Goal: Check status: Check status

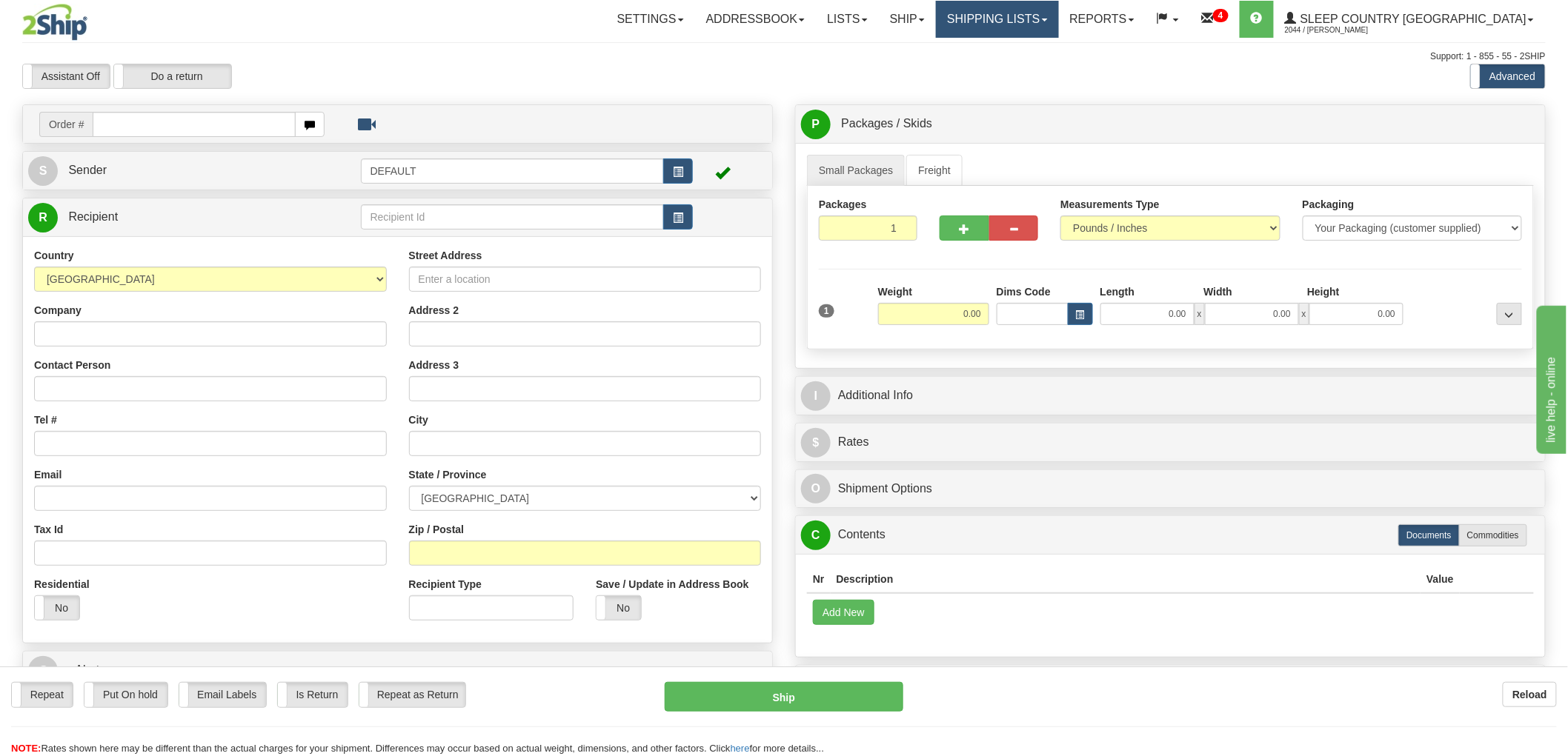
click at [1058, 28] on link "Shipping lists" at bounding box center [996, 20] width 122 height 37
click at [1044, 68] on span "Search Shipment History" at bounding box center [986, 70] width 115 height 12
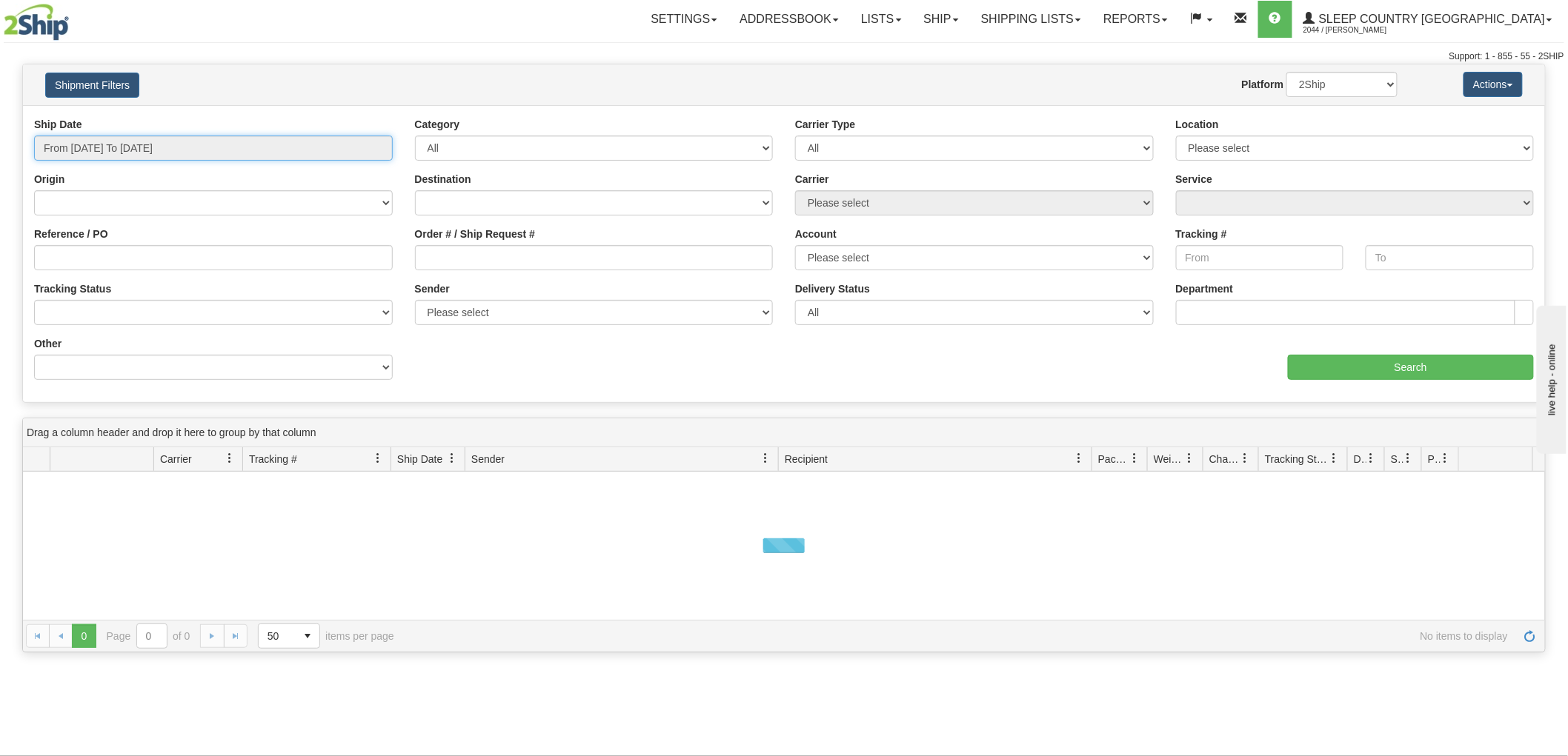
click at [172, 150] on input "From 09/14/2025 To 09/15/2025" at bounding box center [213, 148] width 359 height 25
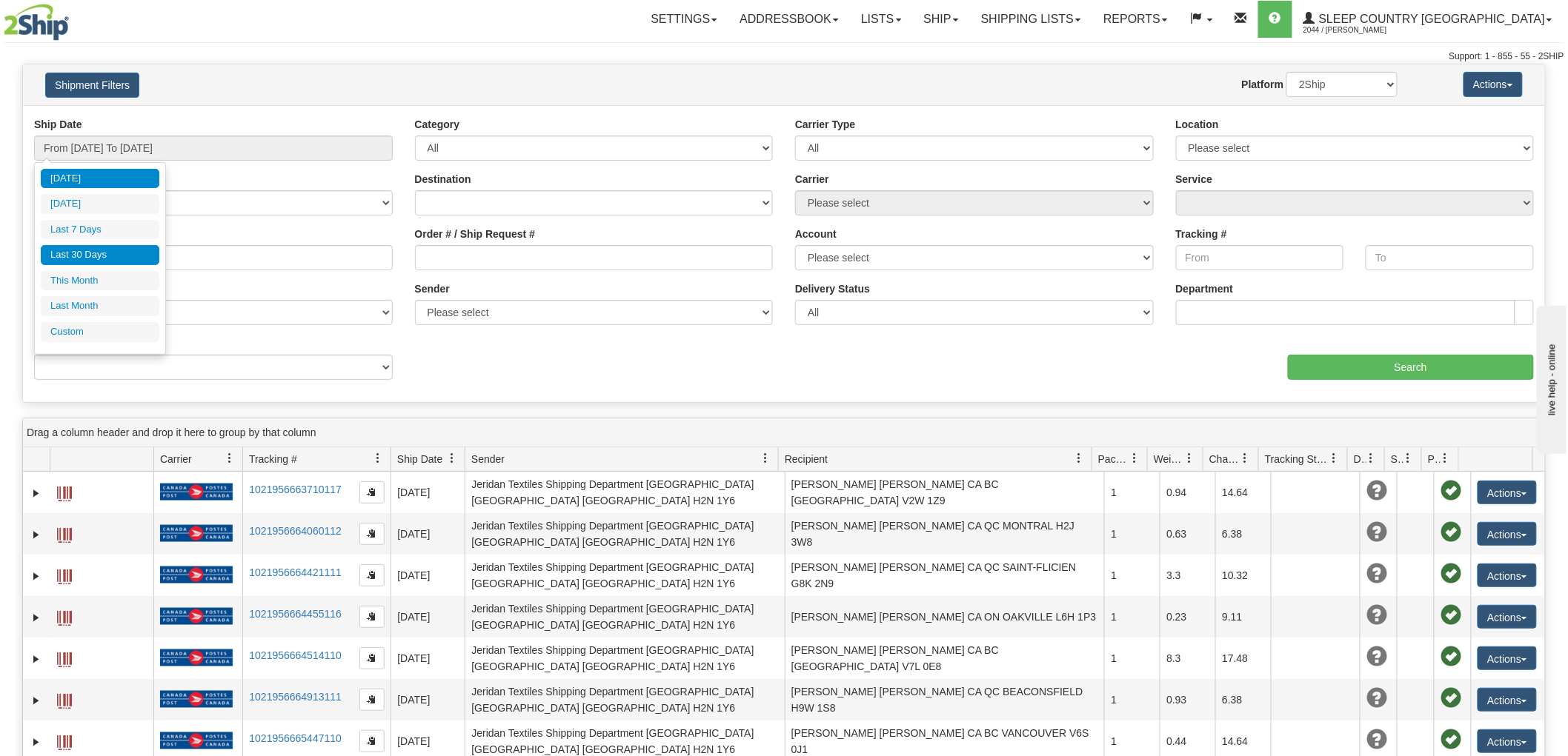
click at [122, 259] on li "Last 30 Days" at bounding box center [100, 255] width 119 height 20
type input "From [DATE] To [DATE]"
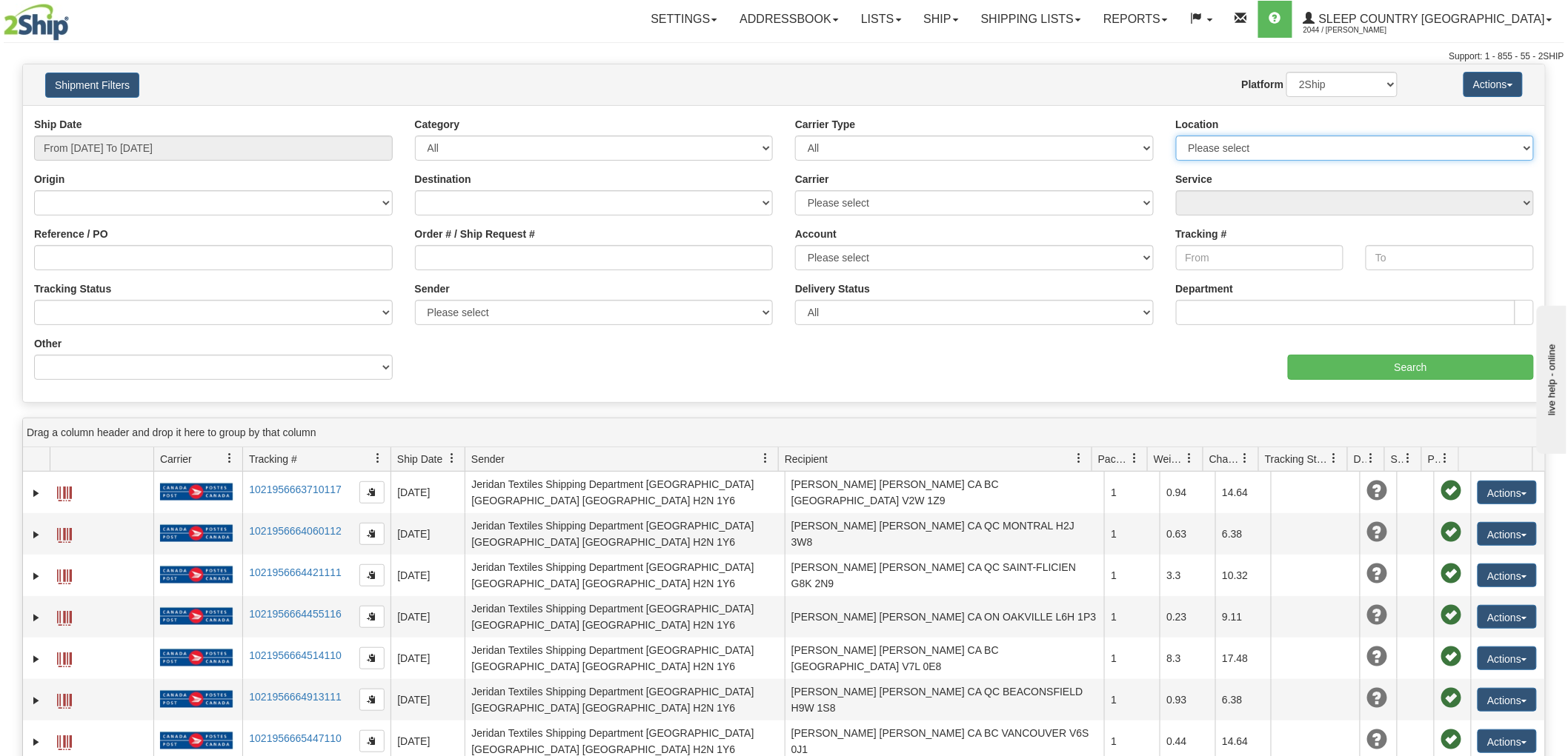
click at [1273, 145] on select "Please select Old Toronto DC 921 922 93 94 97 390 915 916 98 902 95 96 90 91 92…" at bounding box center [1355, 148] width 359 height 25
click at [1106, 374] on div "aaa Search" at bounding box center [1164, 357] width 761 height 44
click at [1308, 92] on select "2Ship Imported" at bounding box center [1341, 85] width 111 height 25
click at [1286, 72] on select "2Ship Imported" at bounding box center [1341, 85] width 111 height 25
drag, startPoint x: 1322, startPoint y: 86, endPoint x: 1322, endPoint y: 94, distance: 8.0
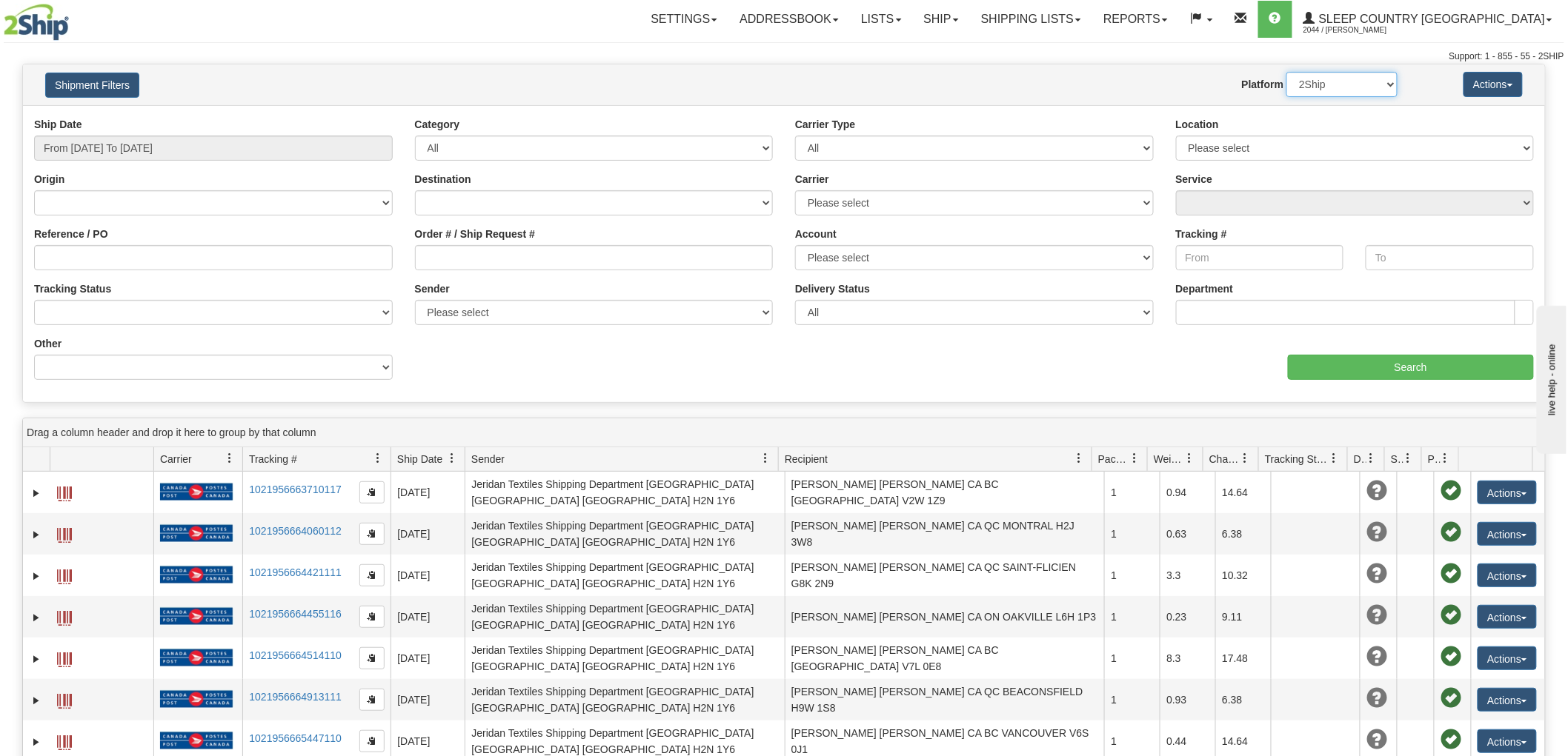
click at [1322, 86] on select "2Ship Imported" at bounding box center [1341, 85] width 111 height 25
select select "1"
click at [1286, 72] on select "2Ship Imported" at bounding box center [1341, 85] width 111 height 25
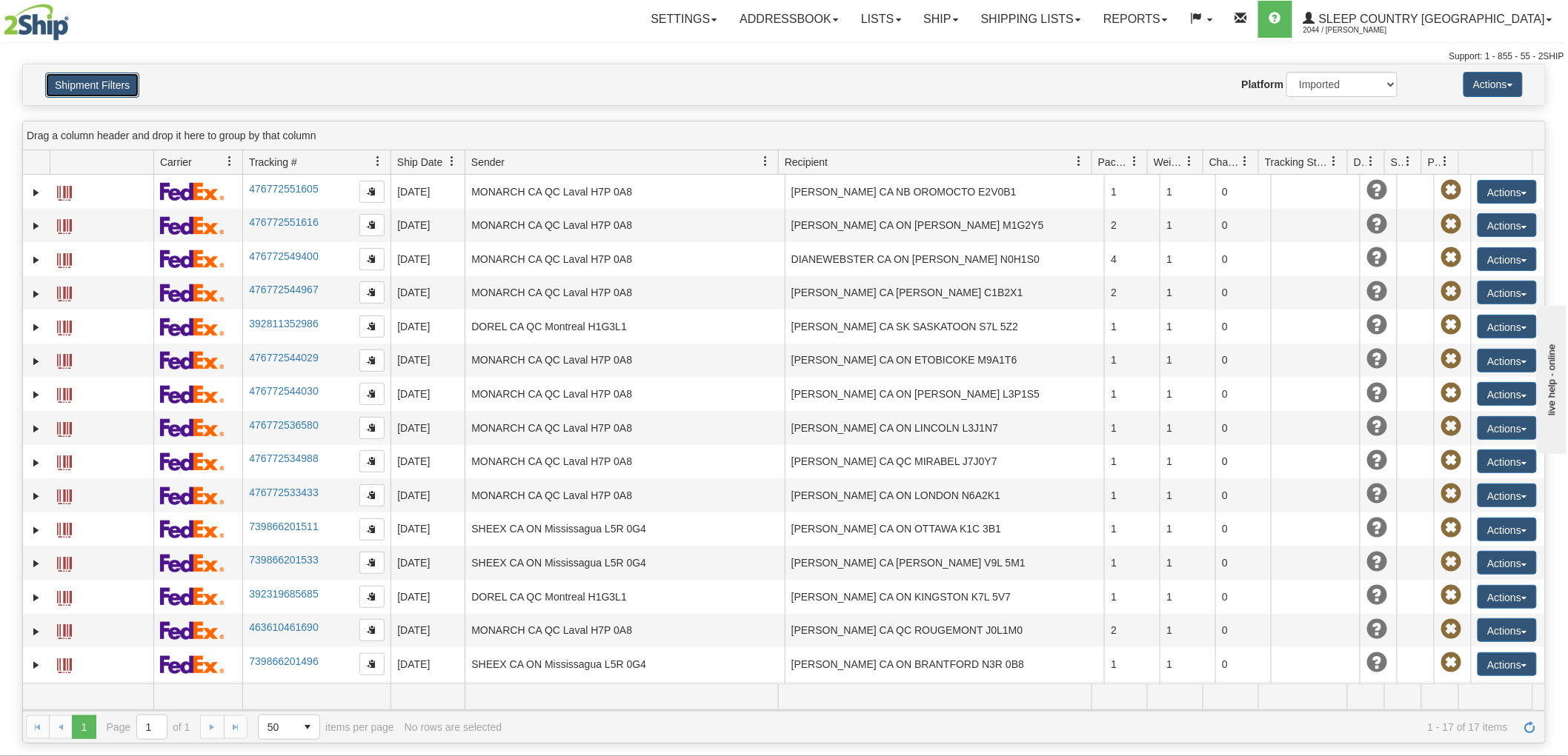
click at [122, 92] on button "Shipment Filters" at bounding box center [92, 85] width 94 height 25
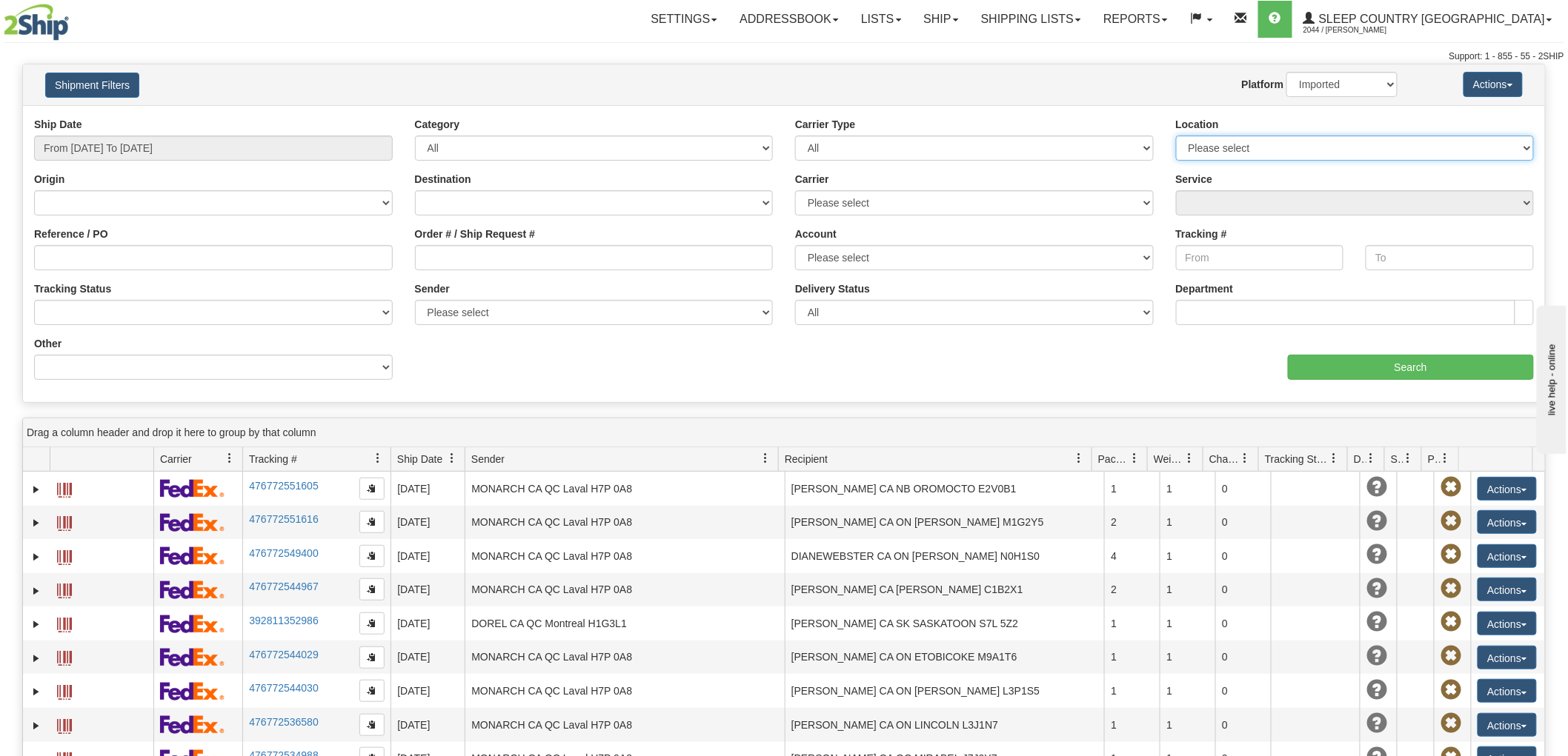
click at [1238, 150] on select "Please select Old Toronto DC 921 922 93 94 97 390 915 916 98 902 95 96 90 91 92…" at bounding box center [1355, 148] width 359 height 25
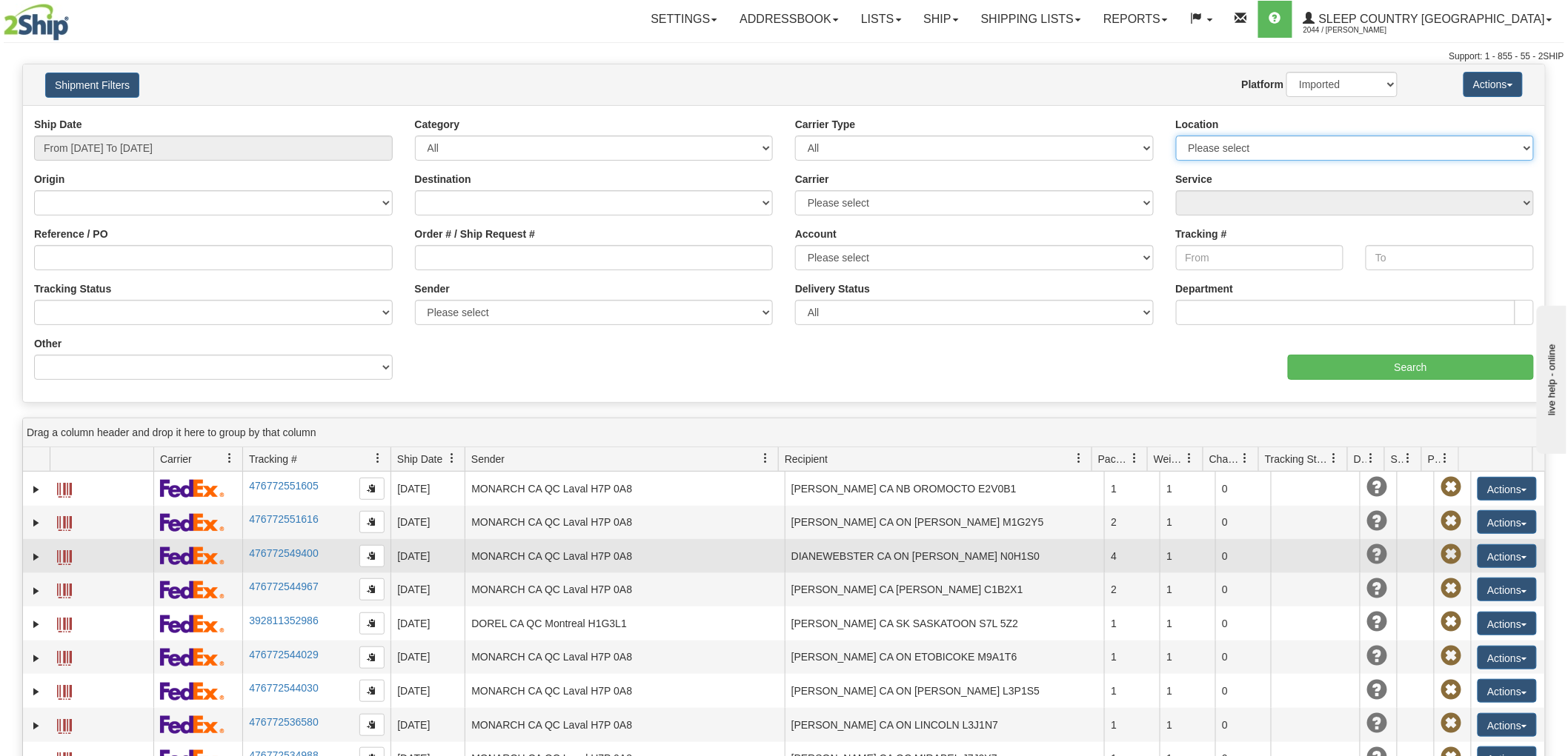
select select "6657"
click at [1176, 136] on select "Please select Old Toronto DC 921 922 93 94 97 390 915 916 98 902 95 96 90 91 92…" at bounding box center [1355, 148] width 359 height 25
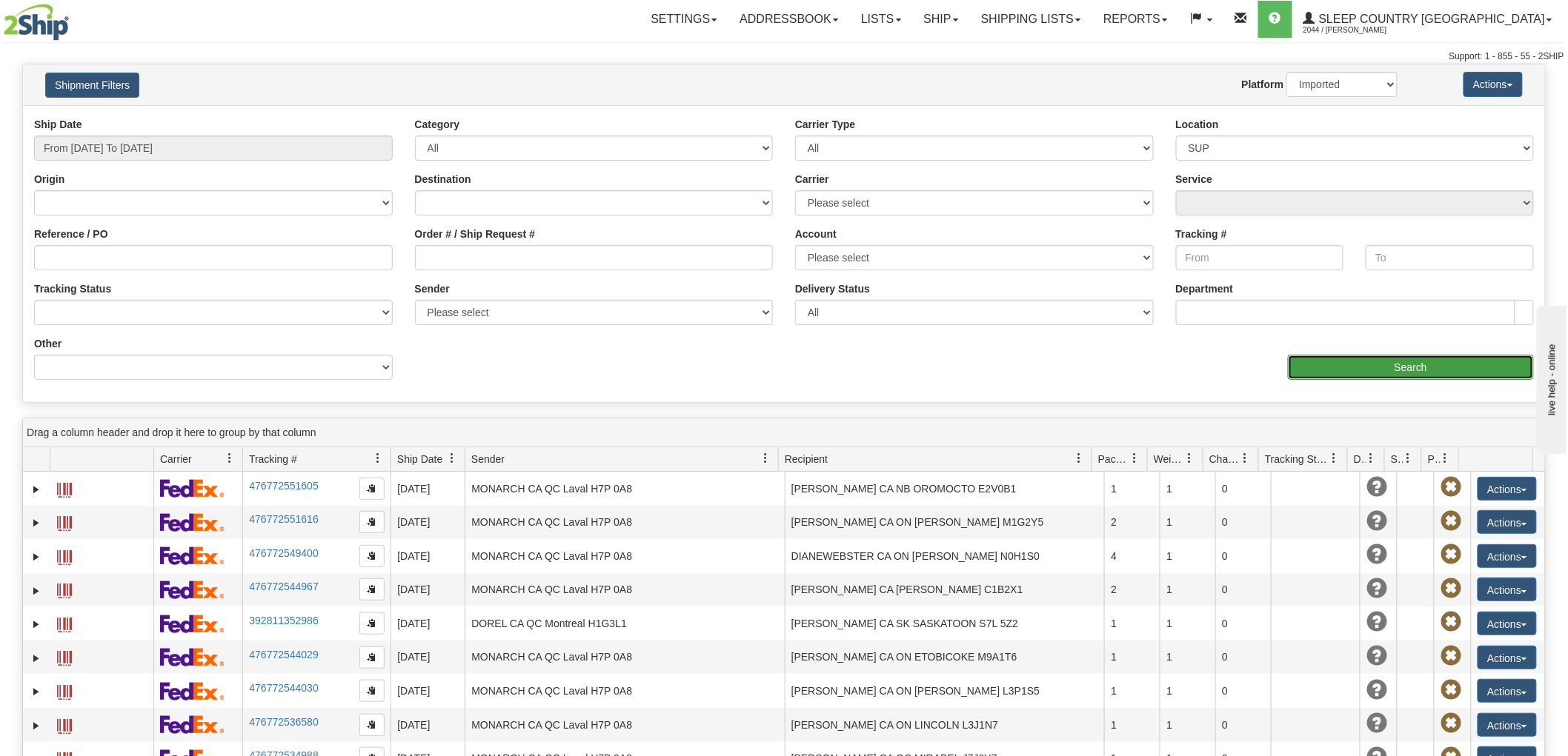
click at [1446, 360] on input "Search" at bounding box center [1411, 367] width 246 height 25
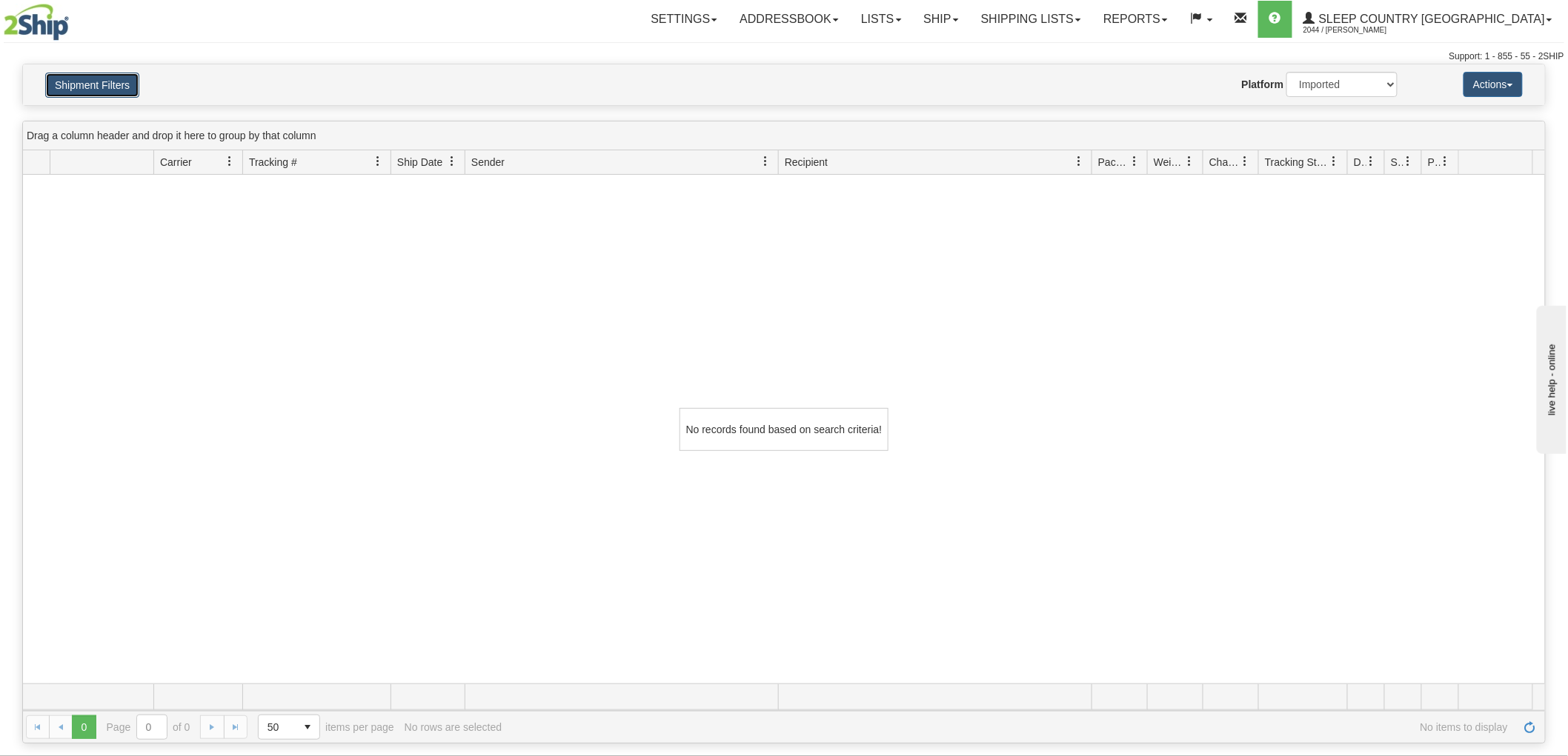
click at [71, 82] on button "Shipment Filters" at bounding box center [92, 85] width 94 height 25
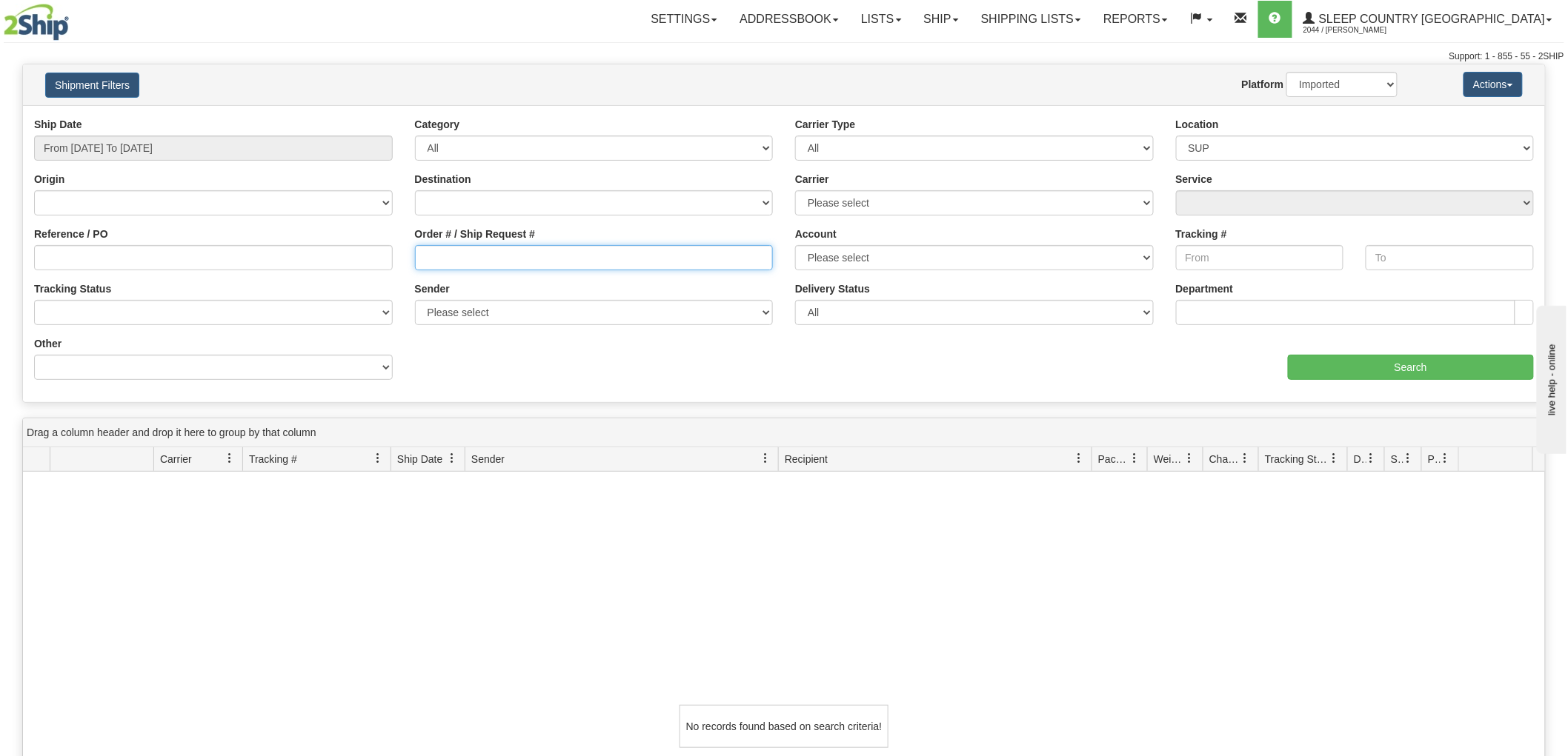
click at [470, 265] on input "Order # / Ship Request #" at bounding box center [594, 258] width 359 height 25
paste input "32I096829"
type input "32I096829"
click at [1342, 69] on div "Shipment Filters Website Agent Nothing selected Client User Platform 2Ship Impo…" at bounding box center [784, 85] width 1522 height 41
click at [1341, 84] on select "2Ship Imported" at bounding box center [1341, 85] width 111 height 25
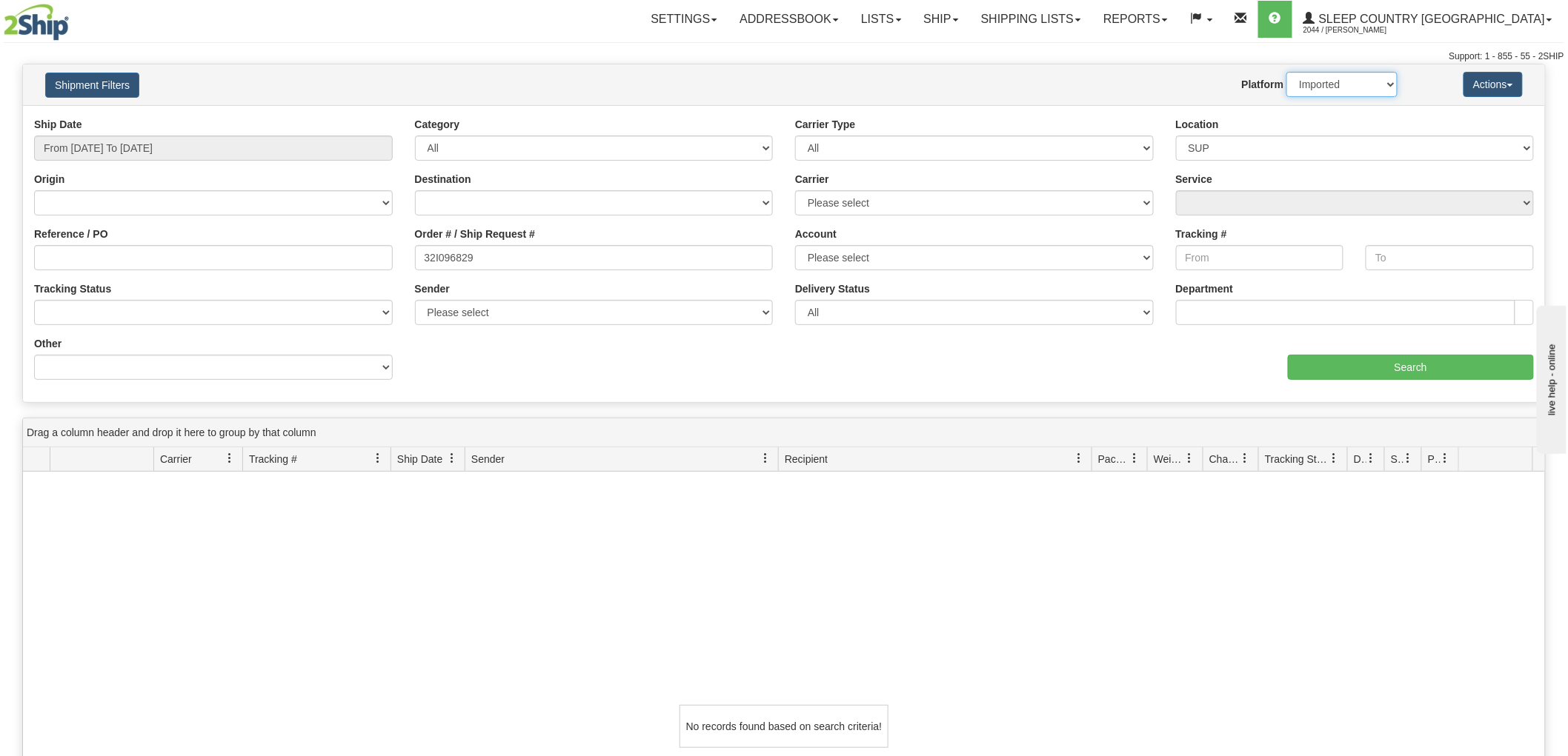
select select "0"
click at [1286, 72] on select "2Ship Imported" at bounding box center [1341, 85] width 111 height 25
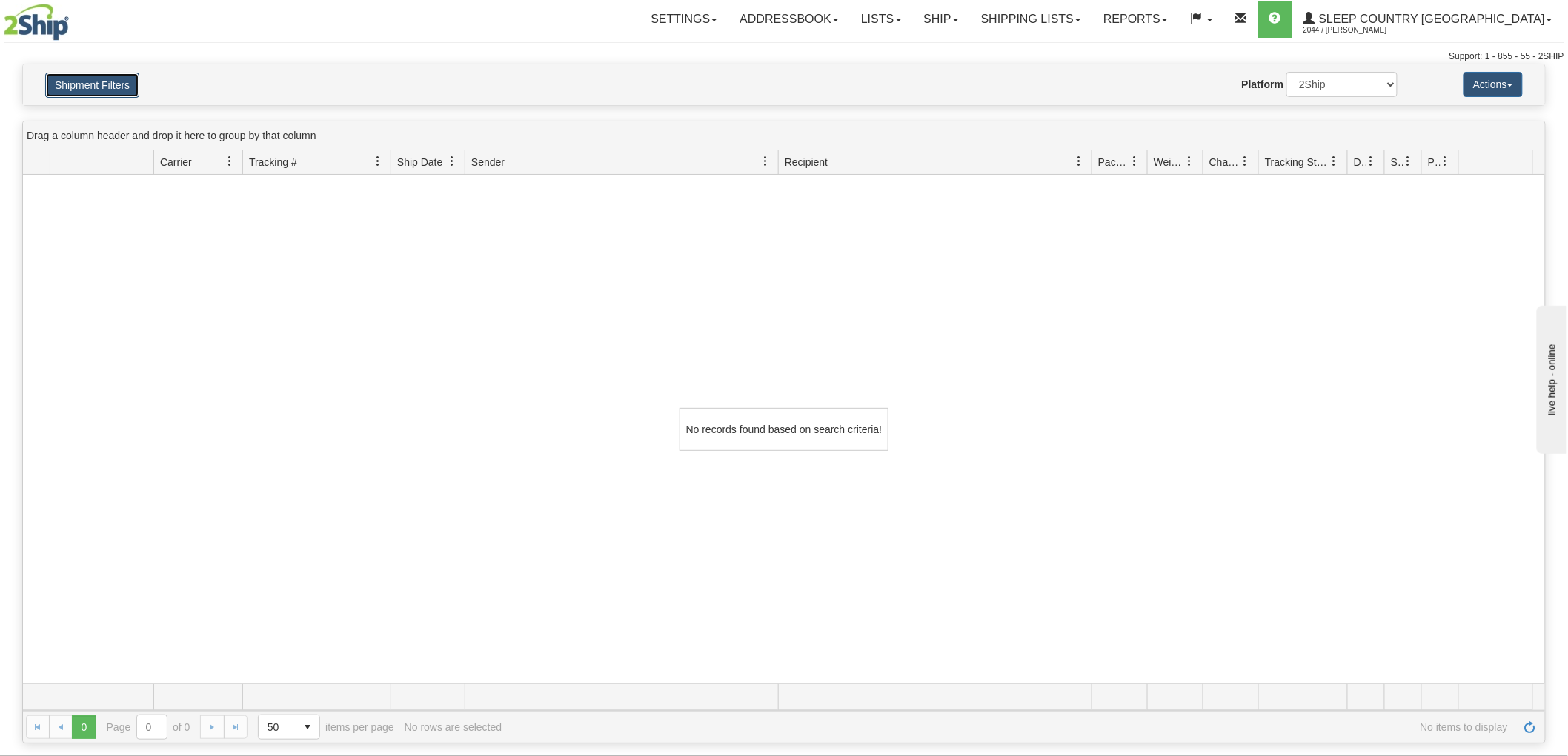
click at [92, 79] on button "Shipment Filters" at bounding box center [92, 85] width 94 height 25
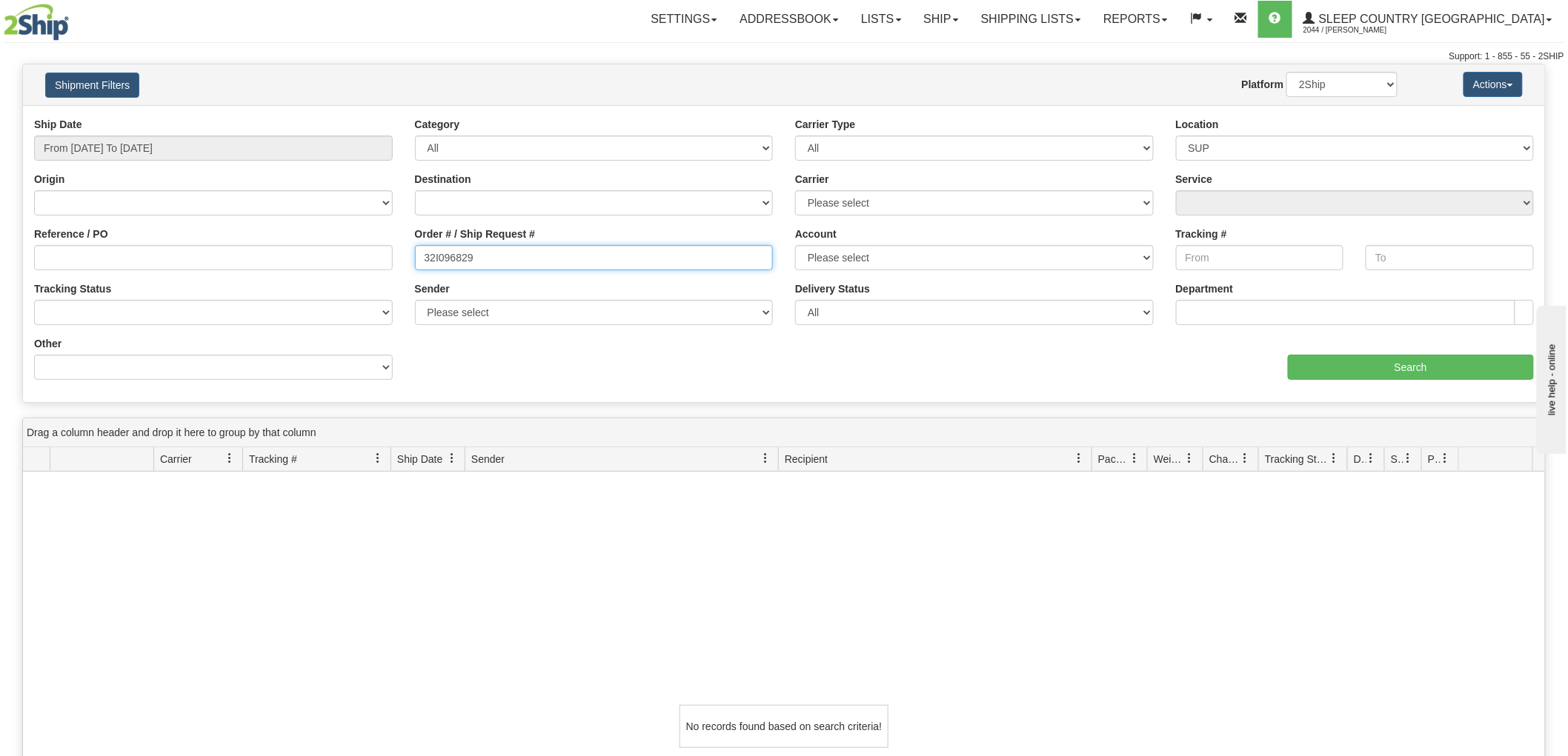
click at [508, 263] on input "32I096829" at bounding box center [594, 258] width 359 height 25
click at [632, 624] on div "No records found based on search criteria!" at bounding box center [784, 726] width 1522 height 509
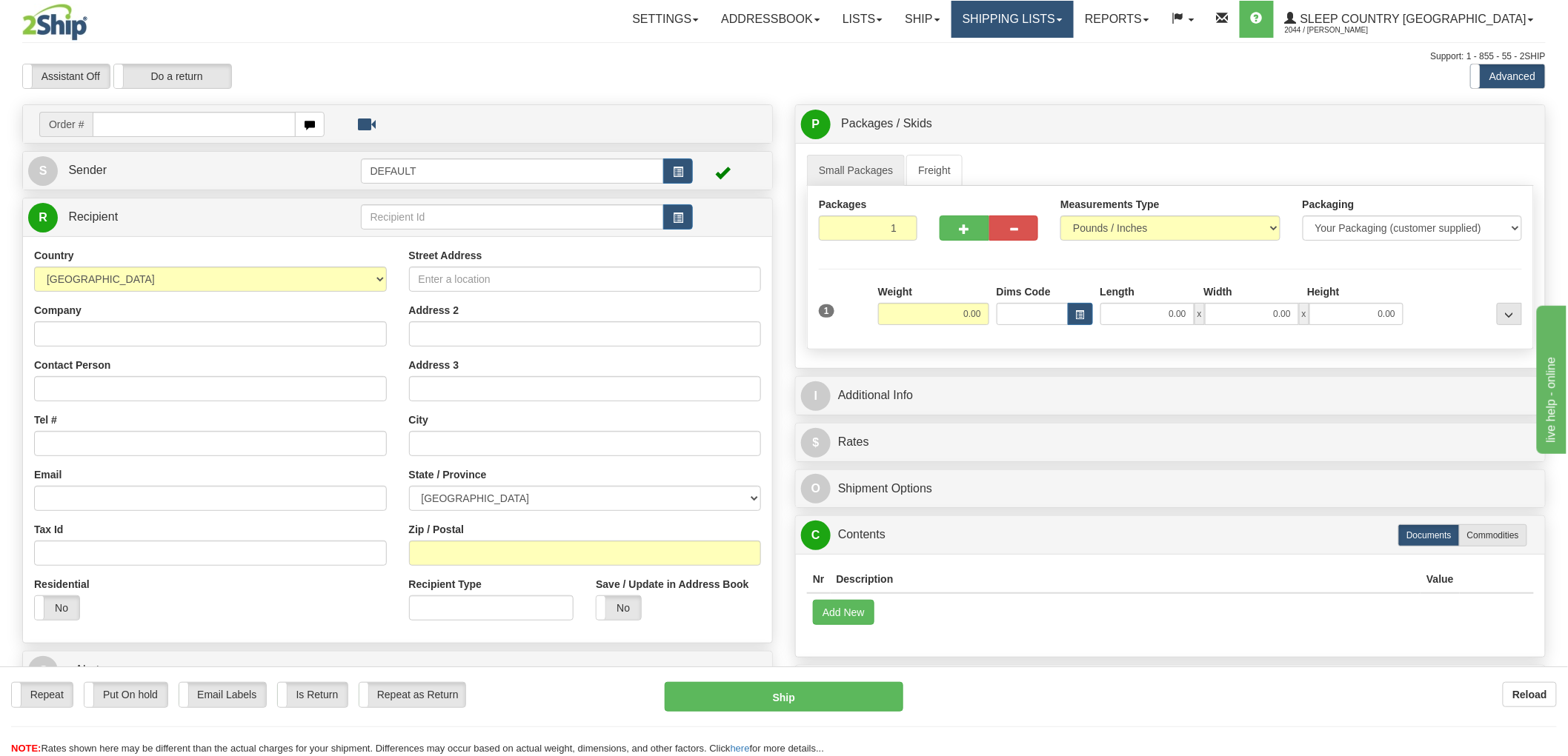
click at [1071, 23] on link "Shipping lists" at bounding box center [1012, 20] width 122 height 37
click at [1058, 72] on span "Search Shipment History" at bounding box center [1000, 70] width 115 height 12
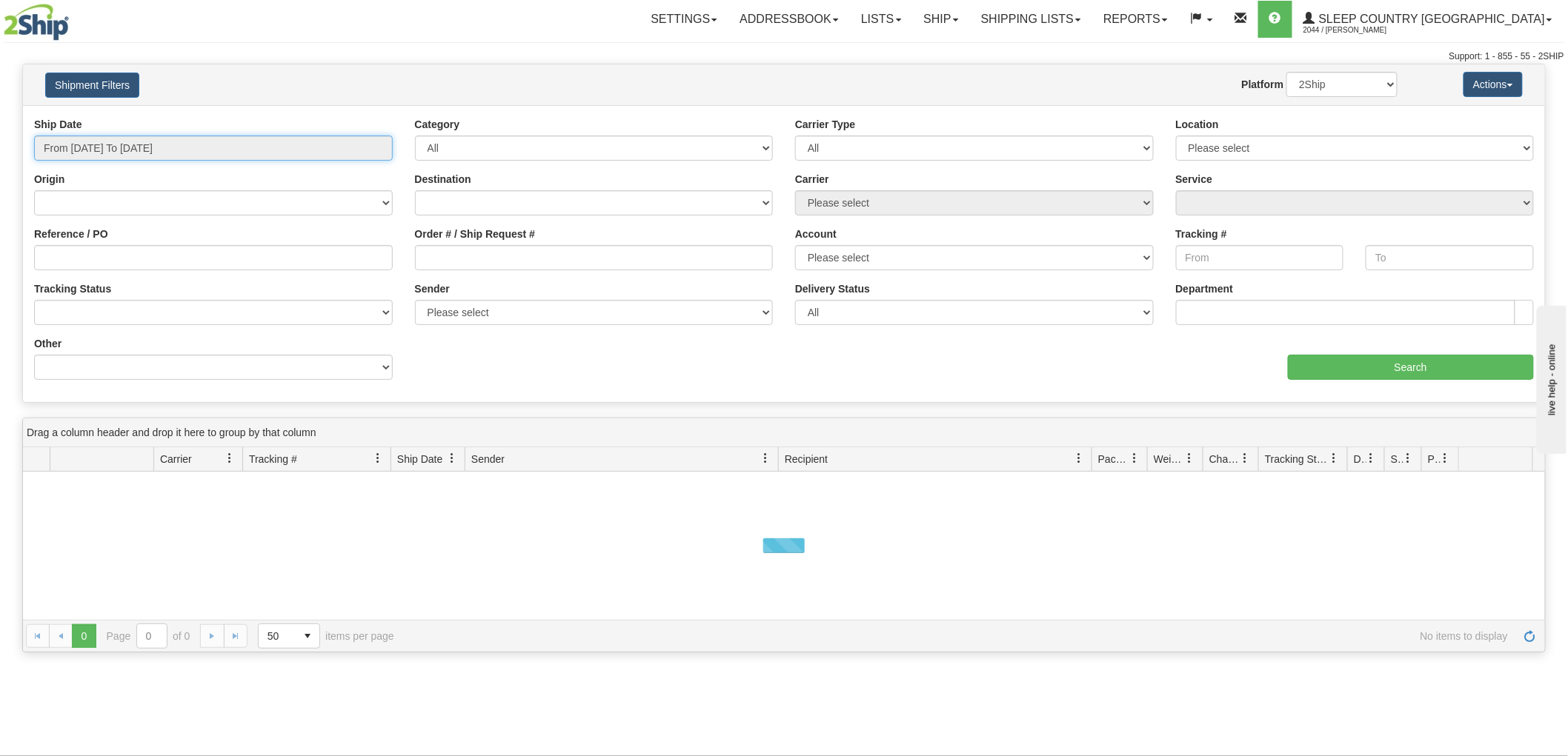
click at [102, 151] on input "From [DATE] To [DATE]" at bounding box center [213, 148] width 359 height 25
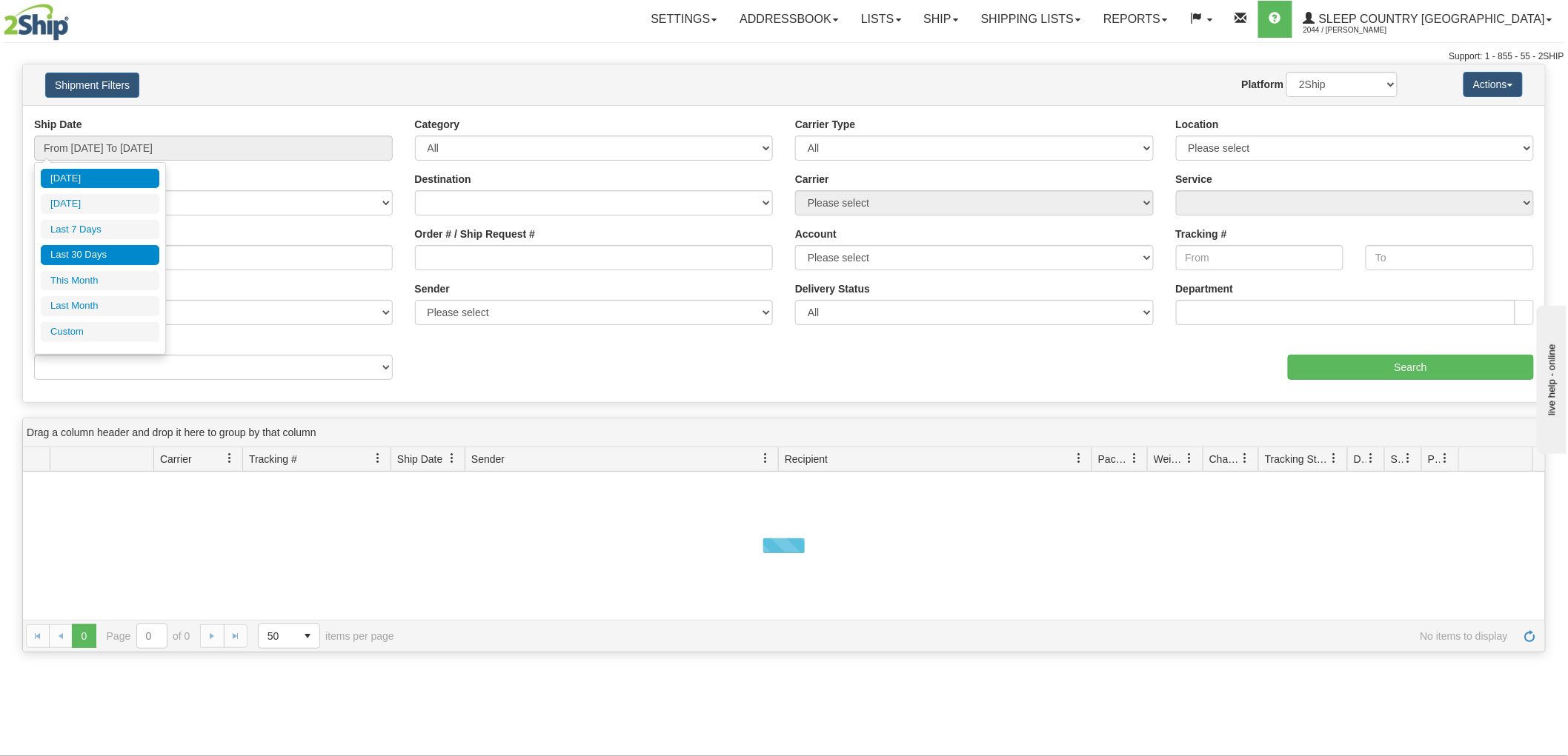
click at [87, 254] on li "Last 30 Days" at bounding box center [100, 255] width 119 height 20
type input "From [DATE] To [DATE]"
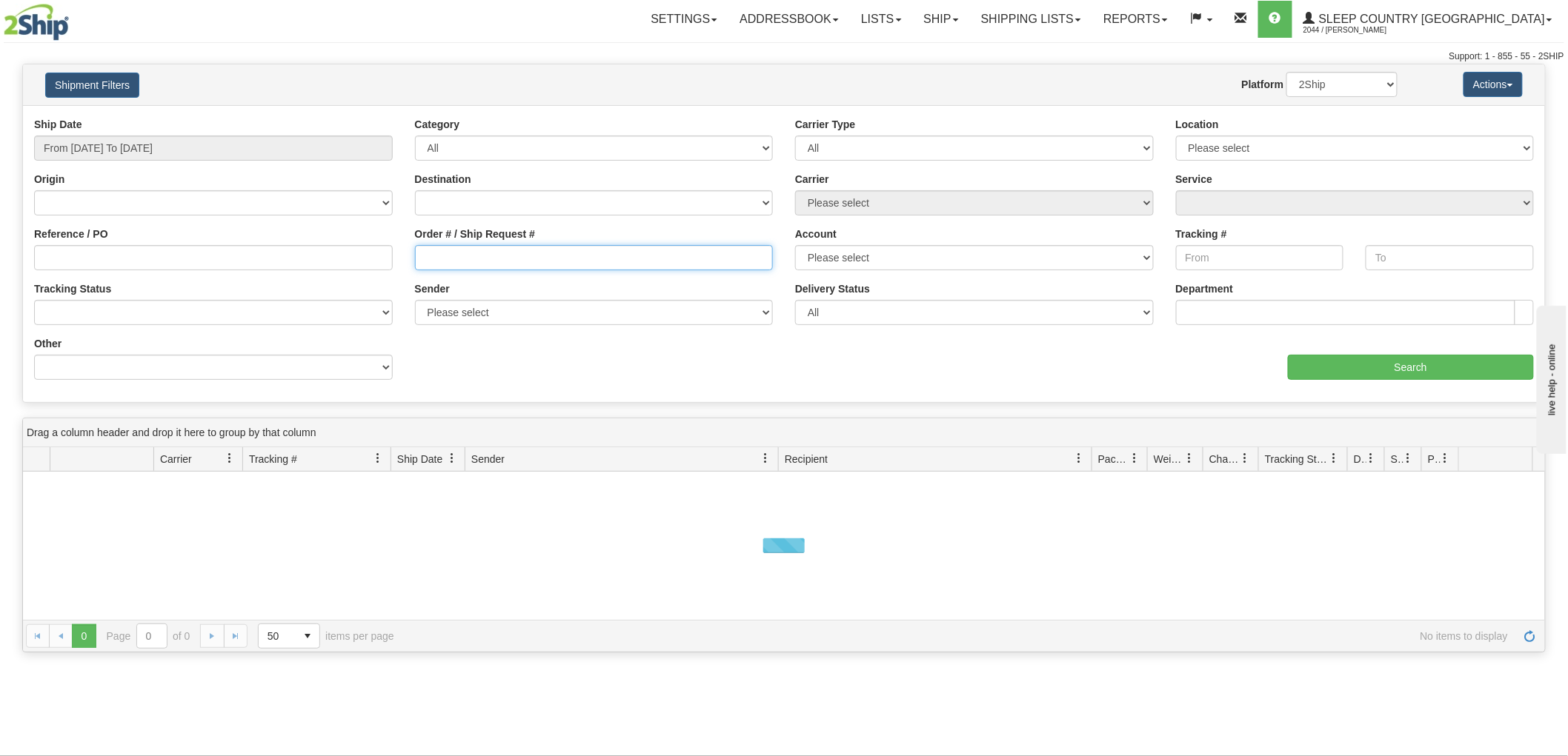
click at [471, 251] on input "Order # / Ship Request #" at bounding box center [594, 258] width 359 height 25
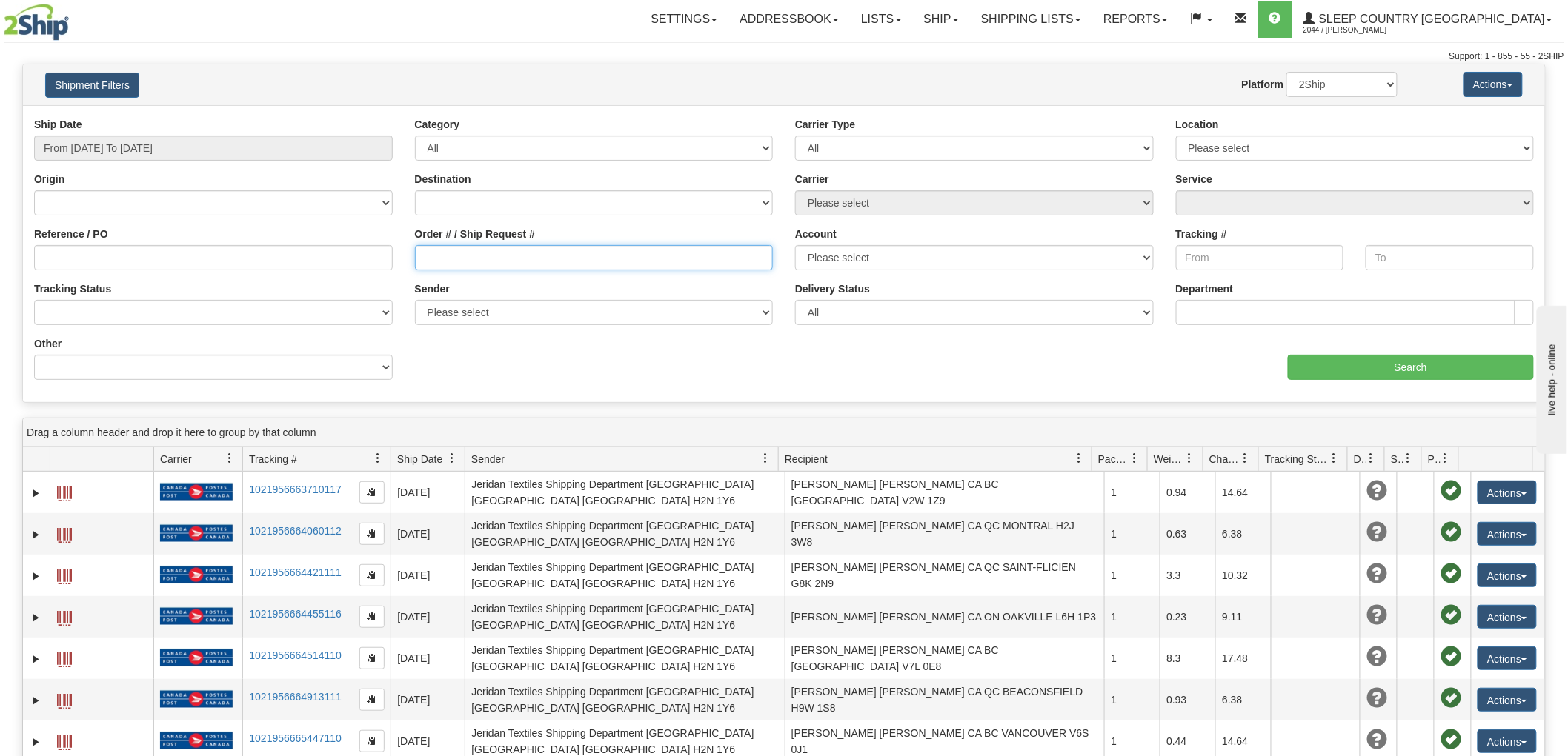
paste input "9000I024116"
type input "9000I024116"
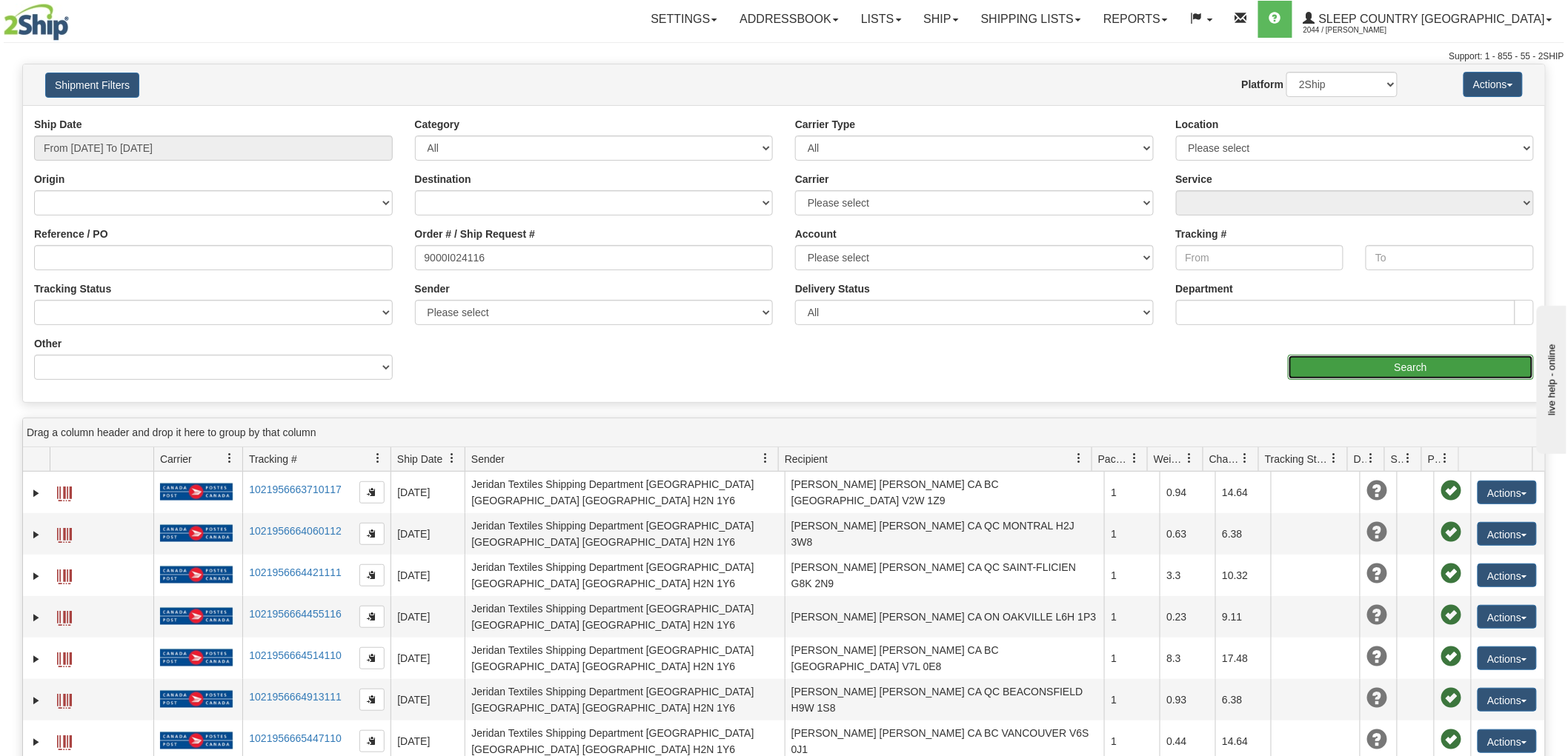
click at [1374, 369] on input "Search" at bounding box center [1411, 367] width 246 height 25
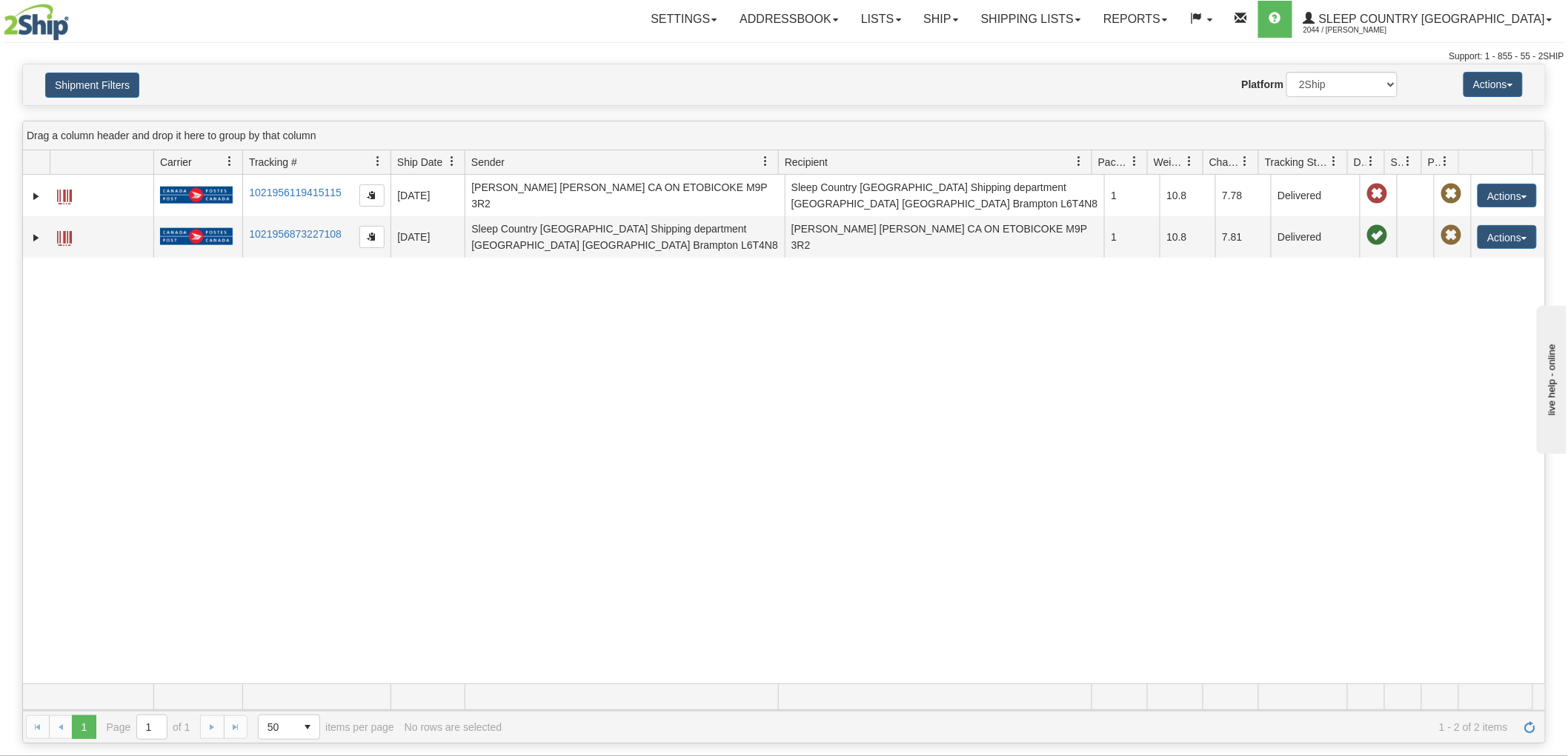
drag, startPoint x: 1253, startPoint y: 596, endPoint x: 1193, endPoint y: 559, distance: 70.5
click at [1252, 596] on div "31552297 2044 1021956119415115 [DATE] [DATE] 04:21:33 PM [PERSON_NAME] [PERSON_…" at bounding box center [784, 429] width 1522 height 509
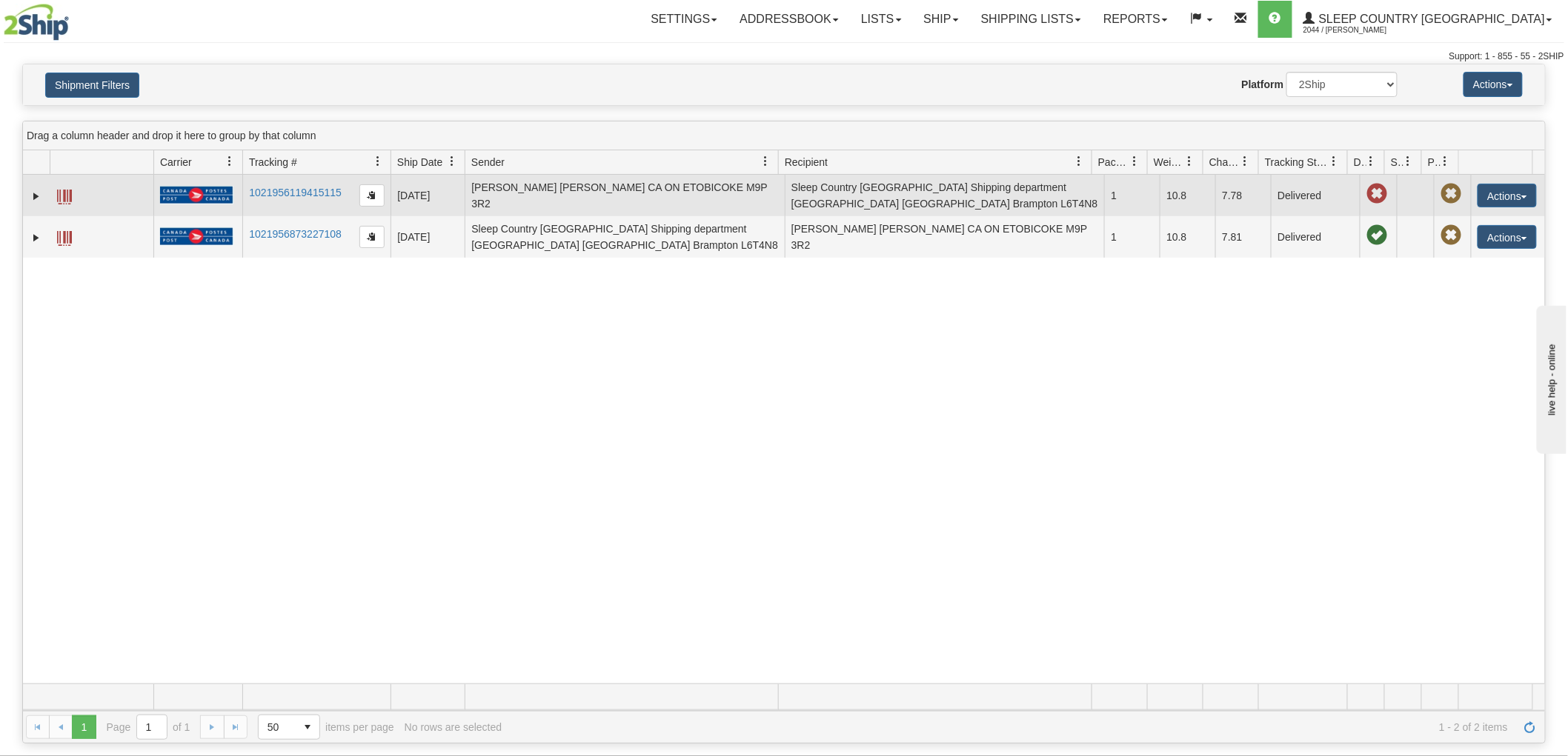
click at [308, 184] on td "1021956119415115" at bounding box center [317, 195] width 148 height 42
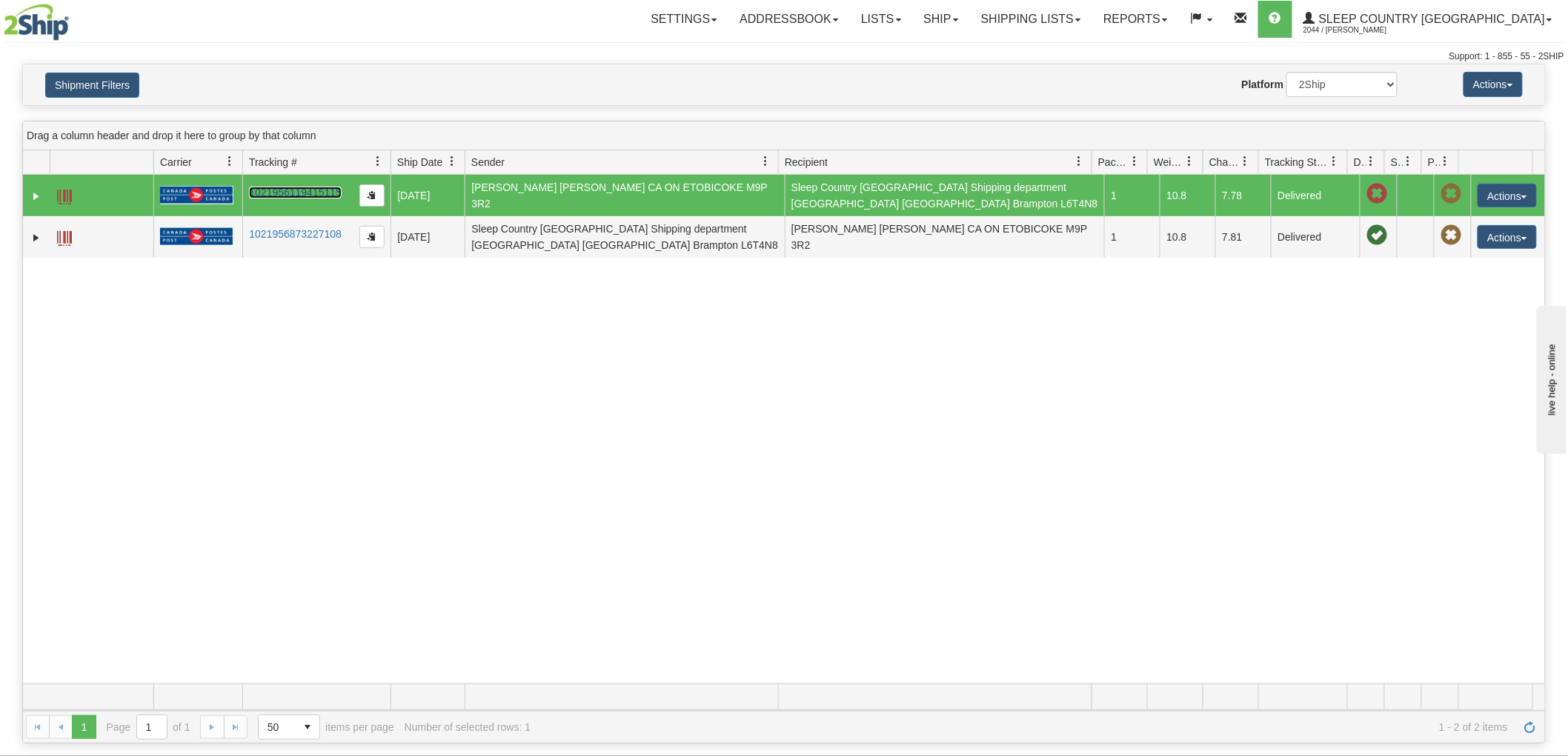
click at [291, 190] on link "1021956119415115" at bounding box center [295, 192] width 93 height 12
click at [273, 193] on link "1021956119415115" at bounding box center [295, 192] width 93 height 12
